Goal: Information Seeking & Learning: Learn about a topic

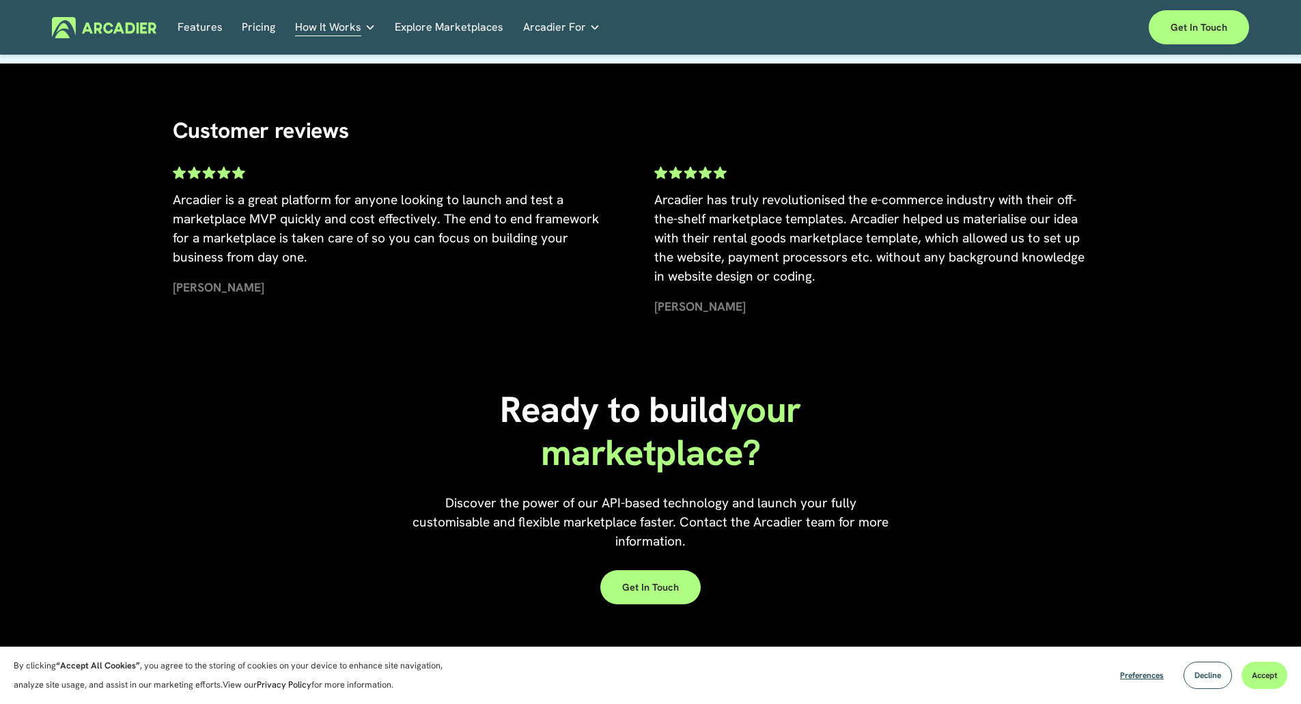
scroll to position [3079, 0]
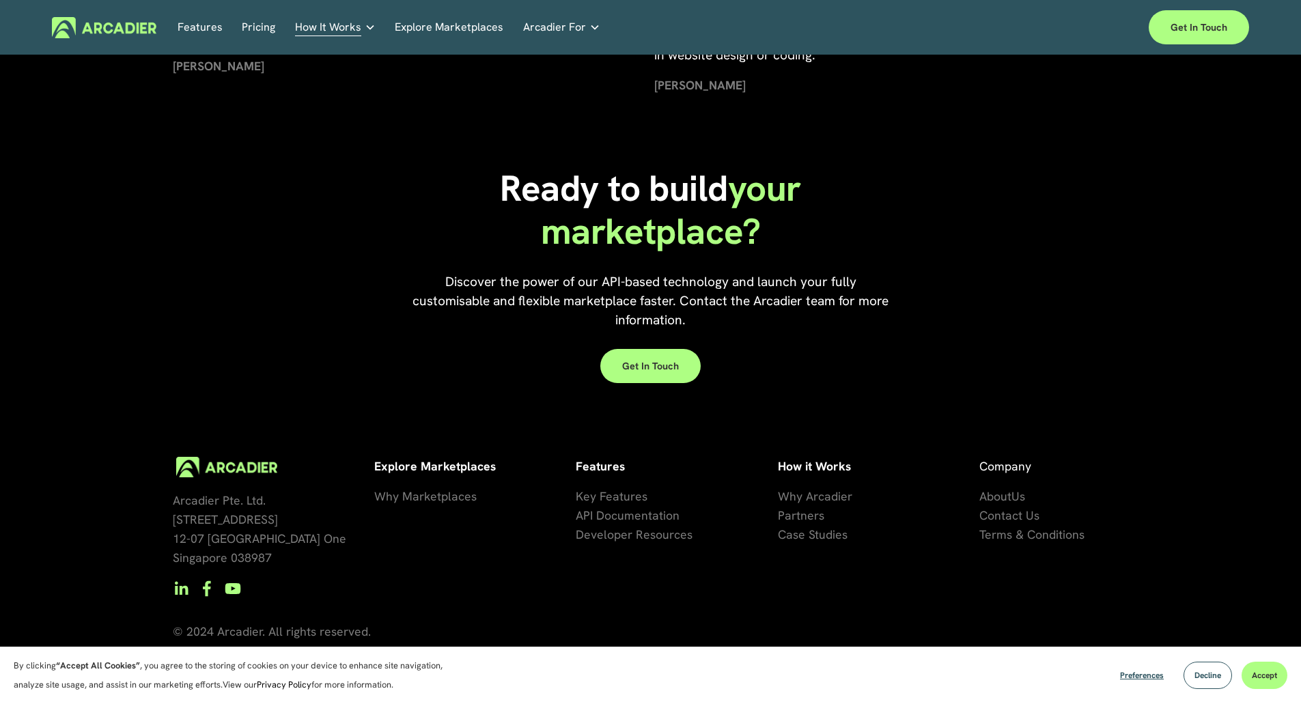
click at [1019, 495] on span "Us" at bounding box center [1018, 496] width 14 height 16
click at [1006, 495] on span "About" at bounding box center [995, 496] width 32 height 16
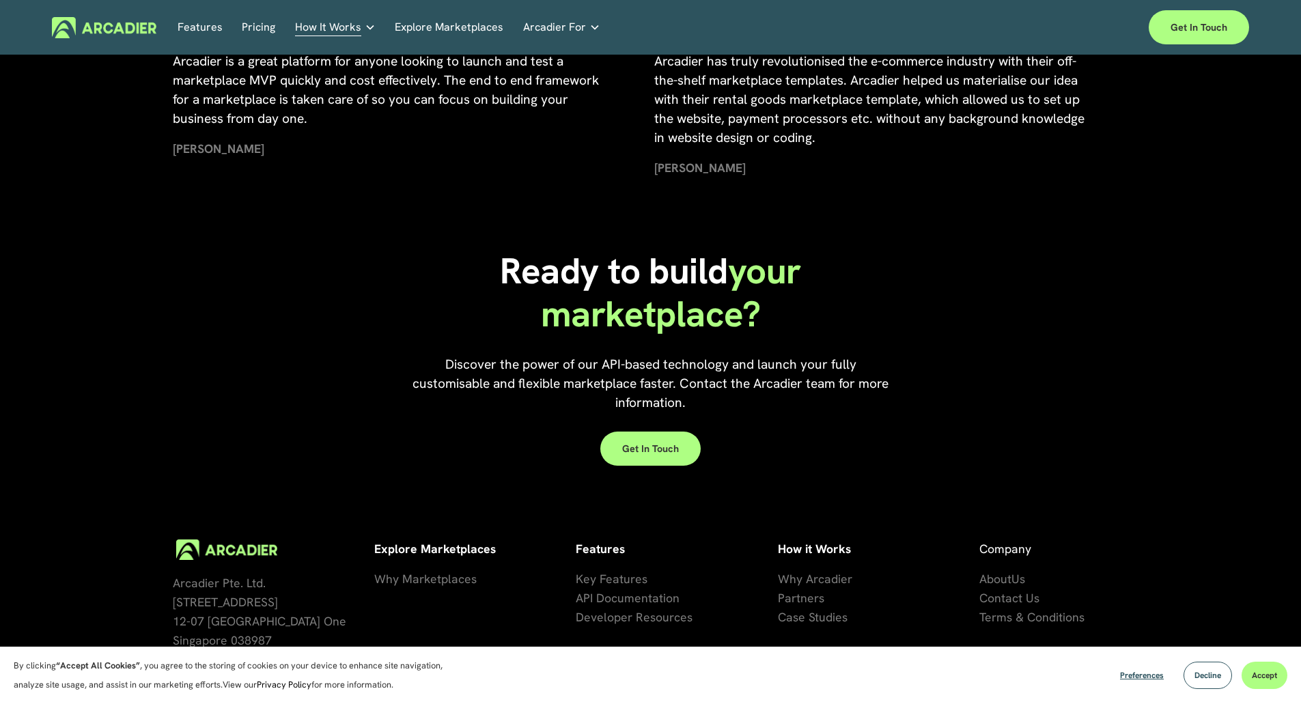
scroll to position [3079, 0]
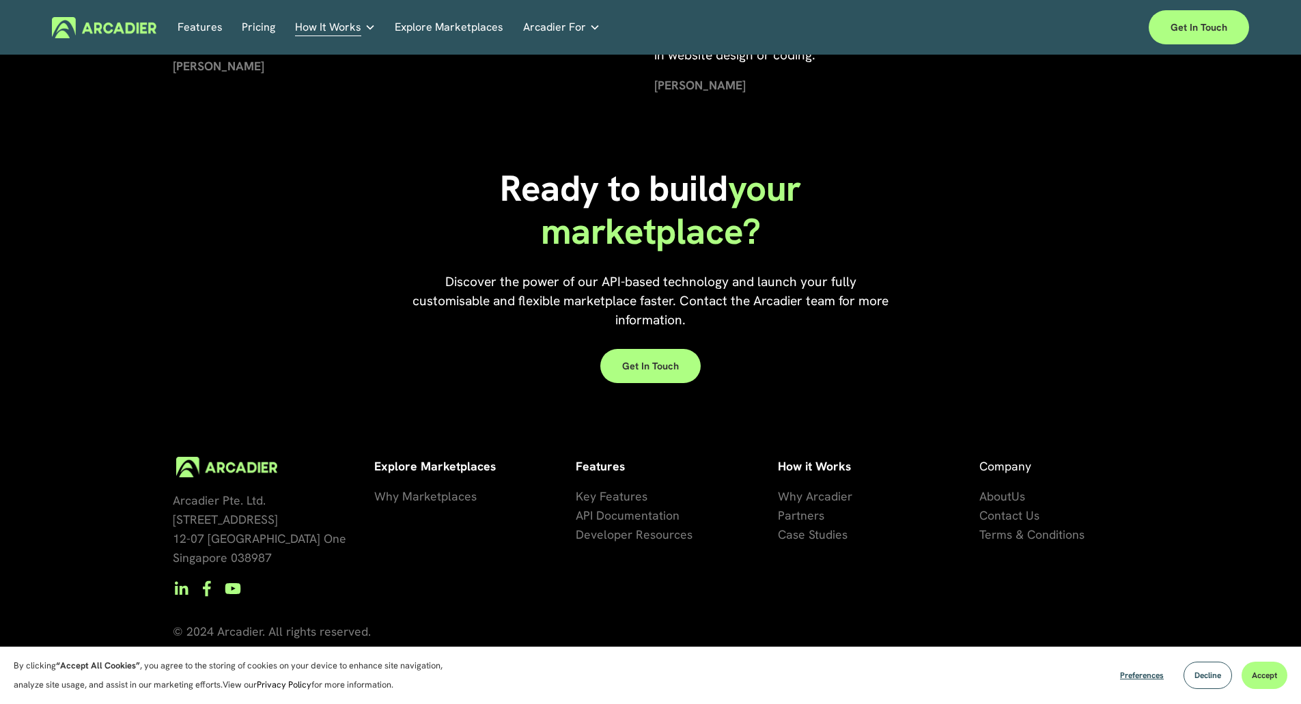
click at [440, 498] on span "Why Marketplaces" at bounding box center [425, 496] width 102 height 16
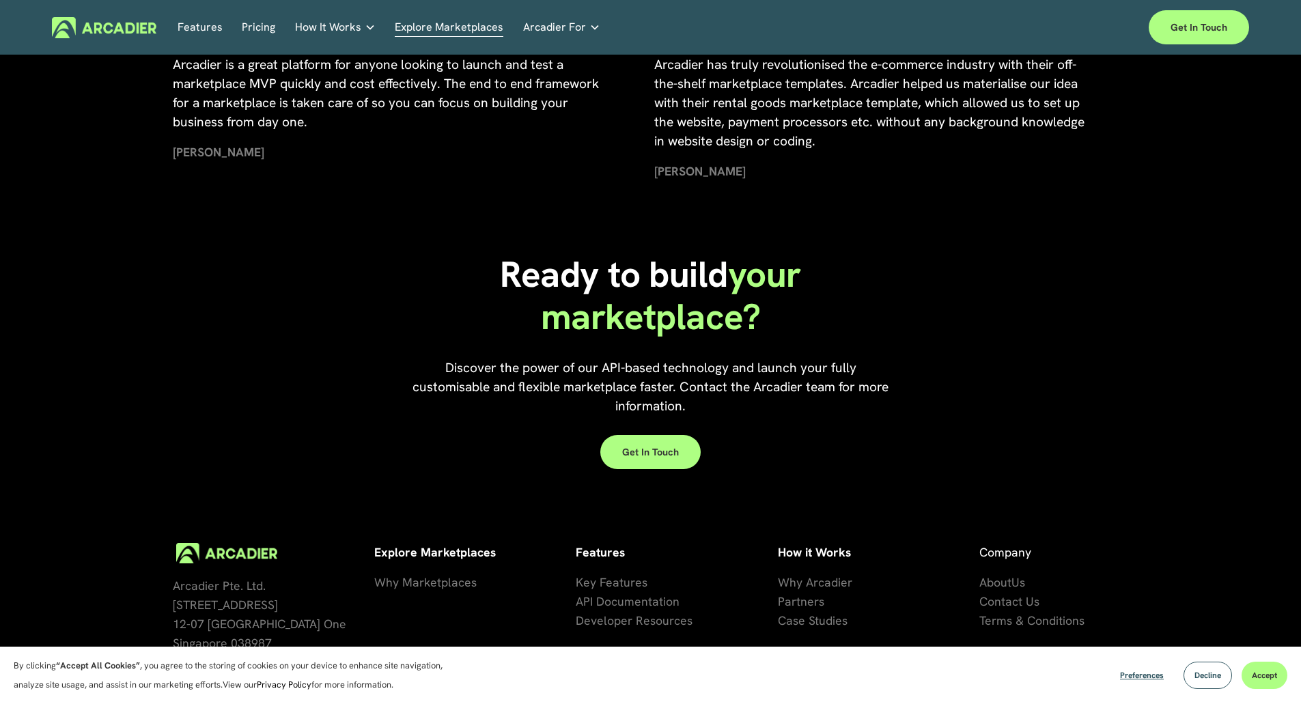
scroll to position [3042, 0]
